Goal: Check status: Check status

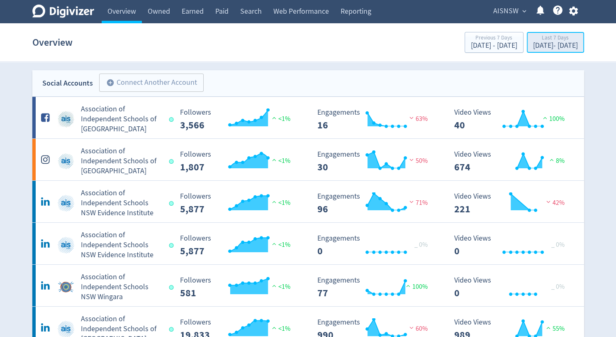
click at [549, 48] on div "[DATE] - [DATE]" at bounding box center [555, 45] width 45 height 7
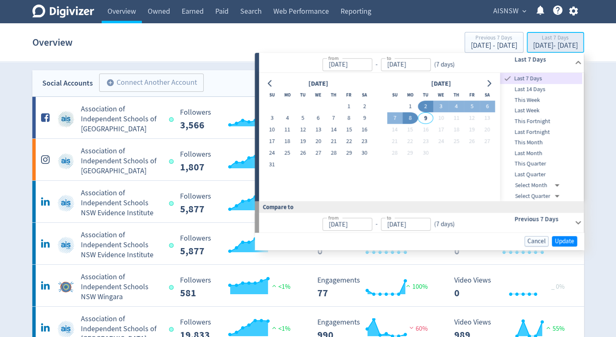
type input "[DATE]"
click at [362, 66] on input "[DATE]" at bounding box center [347, 64] width 50 height 13
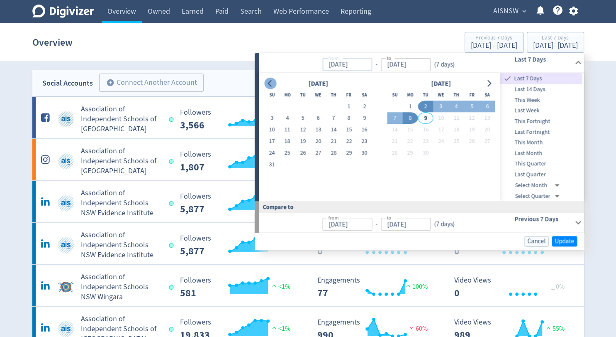
click at [268, 83] on icon "Go to previous month" at bounding box center [270, 83] width 4 height 7
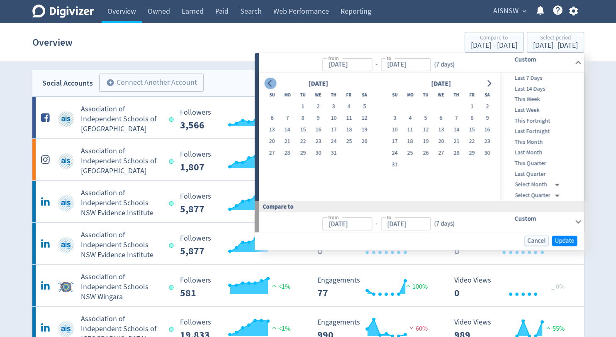
click at [268, 83] on icon "Go to previous month" at bounding box center [270, 83] width 4 height 7
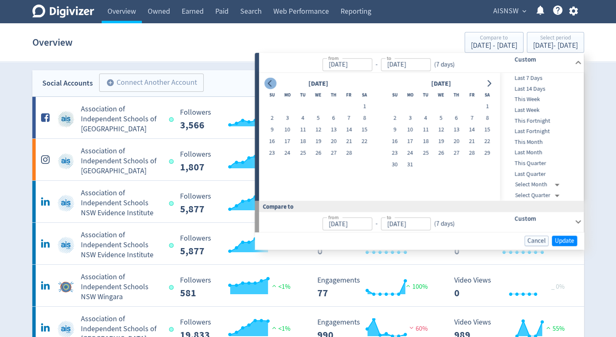
click at [268, 83] on icon "Go to previous month" at bounding box center [270, 83] width 4 height 7
click at [314, 105] on button "1" at bounding box center [317, 107] width 15 height 12
type input "[DATE]"
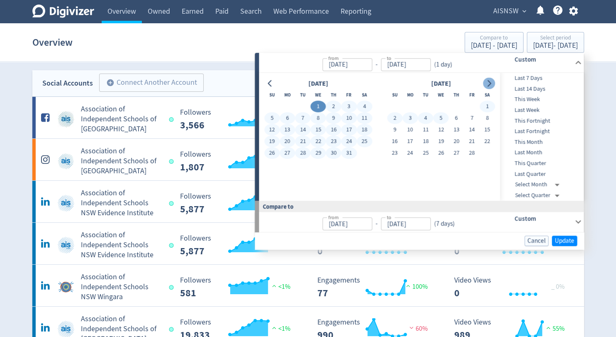
click at [488, 83] on icon "Go to next month" at bounding box center [489, 83] width 7 height 7
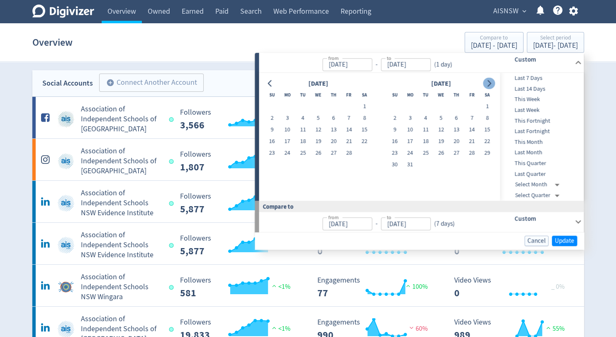
click at [488, 83] on icon "Go to next month" at bounding box center [489, 83] width 7 height 7
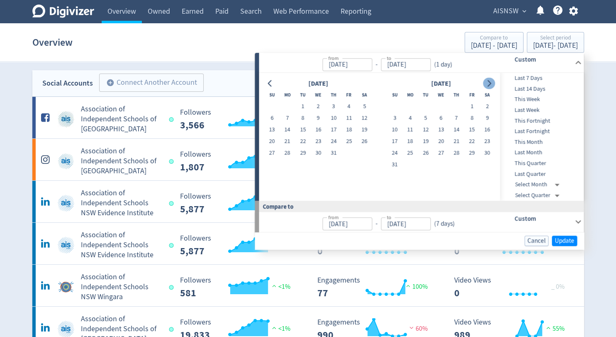
click at [488, 83] on icon "Go to next month" at bounding box center [489, 83] width 7 height 7
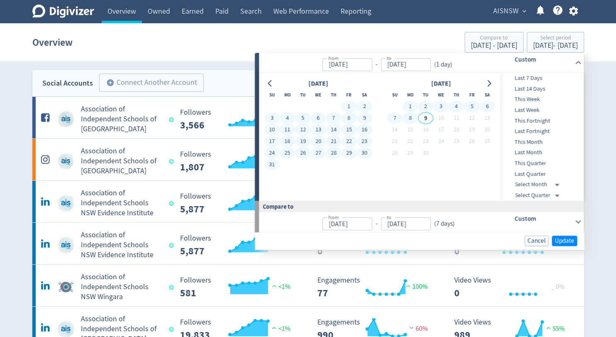
click at [410, 118] on button "8" at bounding box center [410, 118] width 15 height 12
type input "[DATE]"
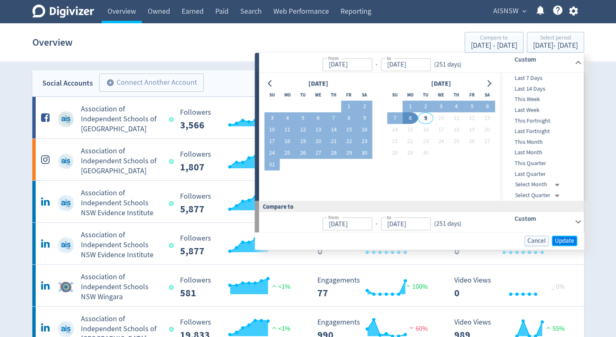
click at [573, 241] on span "Update" at bounding box center [565, 240] width 20 height 6
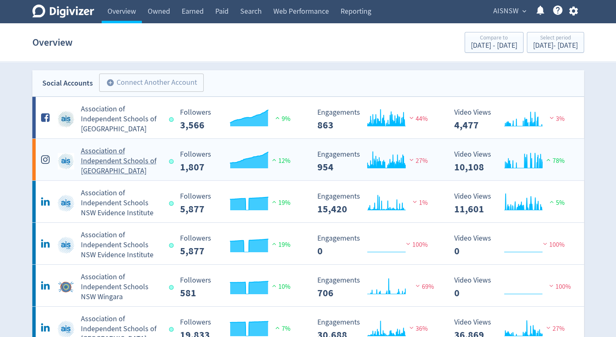
scroll to position [83, 0]
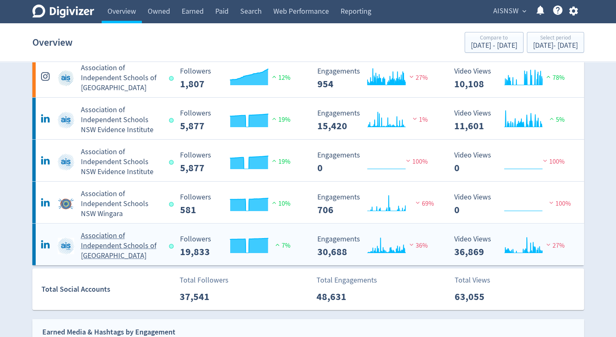
drag, startPoint x: 97, startPoint y: 245, endPoint x: 91, endPoint y: 246, distance: 5.9
click at [91, 246] on h5 "Association of Independent Schools of [GEOGRAPHIC_DATA]" at bounding box center [121, 246] width 81 height 30
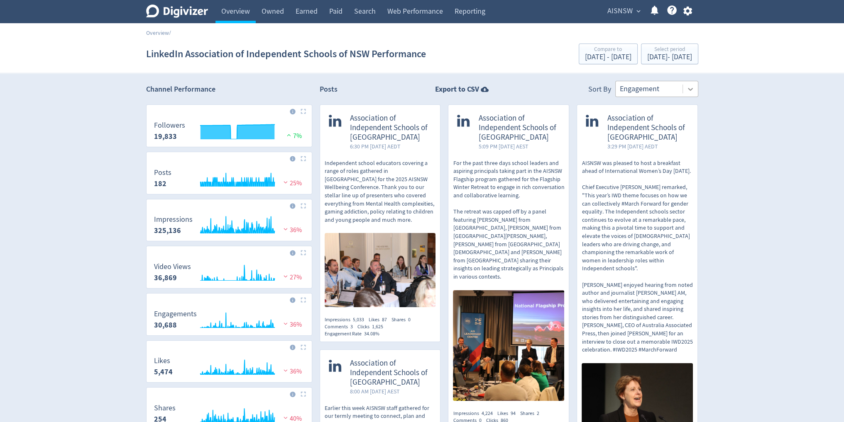
click at [616, 90] on icon at bounding box center [690, 89] width 8 height 8
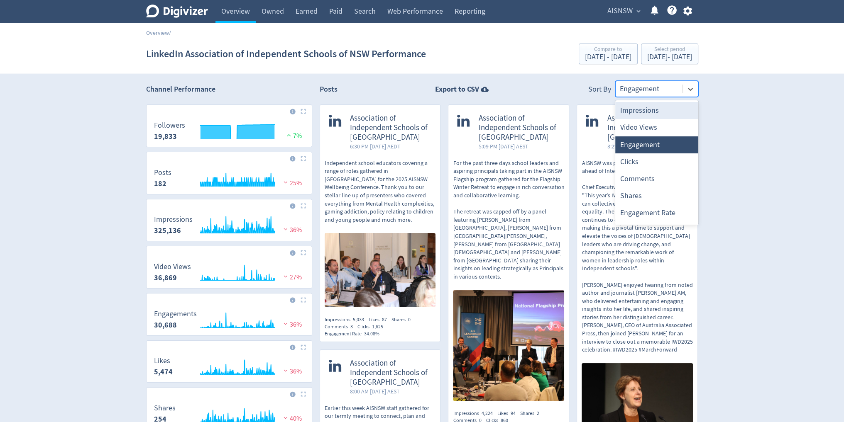
click at [616, 113] on div "Impressions" at bounding box center [656, 110] width 83 height 17
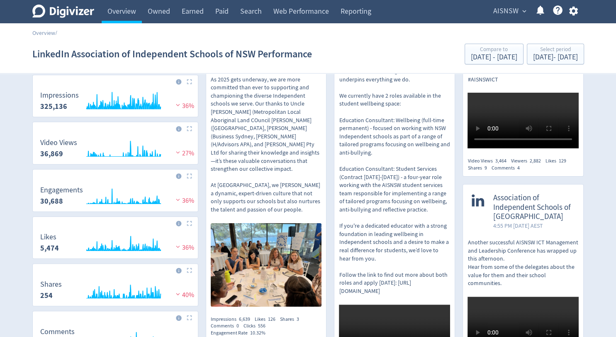
scroll to position [166, 0]
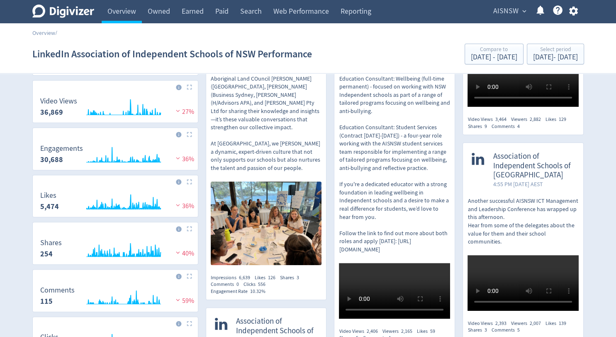
click at [273, 215] on img at bounding box center [266, 222] width 111 height 83
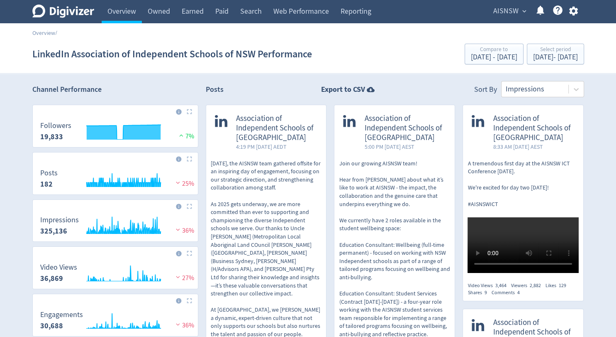
scroll to position [0, 0]
